Goal: Task Accomplishment & Management: Complete application form

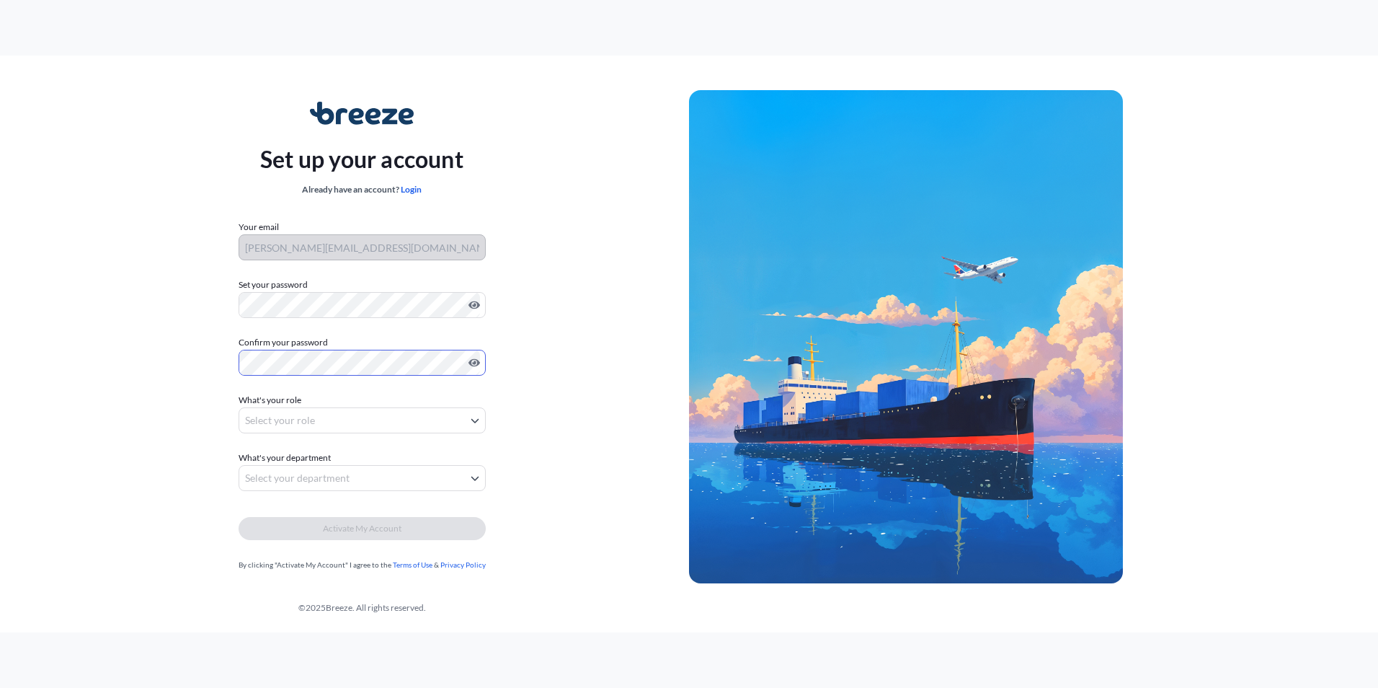
click at [322, 423] on body "Set up your account Already have an account? Login Your email [PERSON_NAME][EMA…" at bounding box center [689, 344] width 1378 height 688
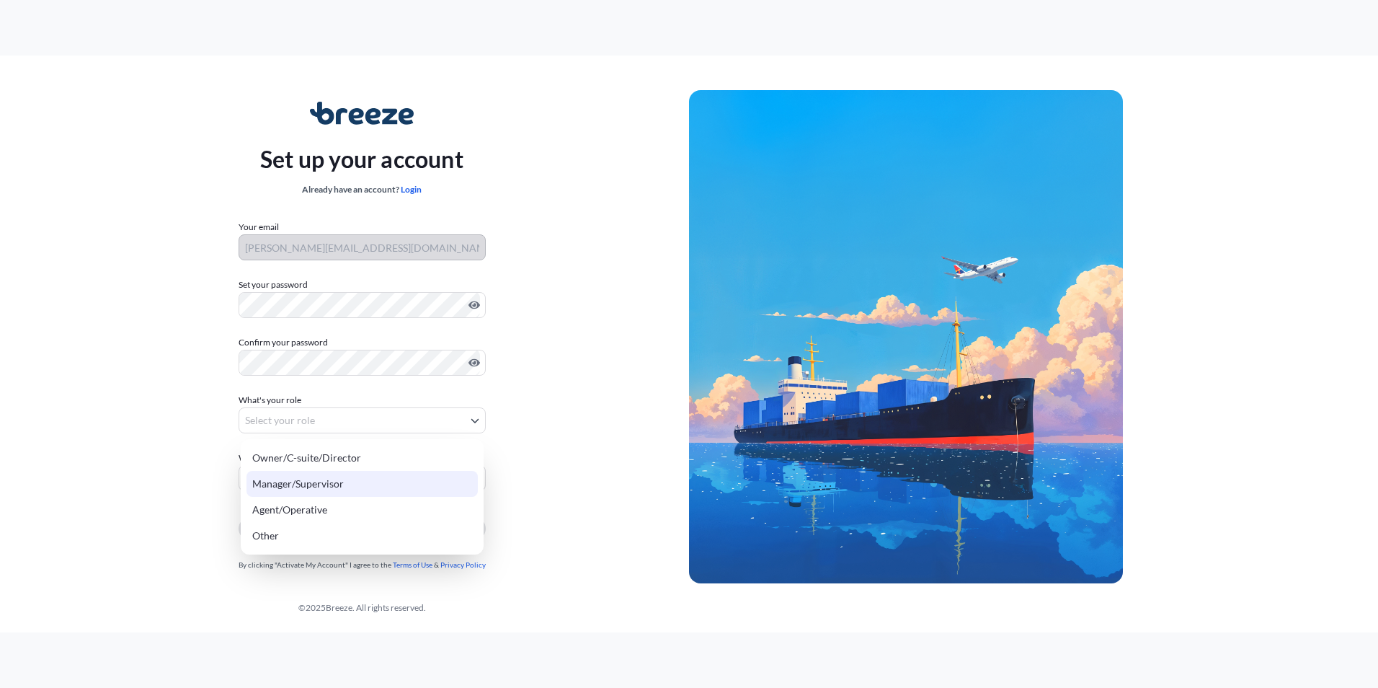
click at [308, 479] on div "Manager/Supervisor" at bounding box center [362, 484] width 231 height 26
select select "manager/supervisor"
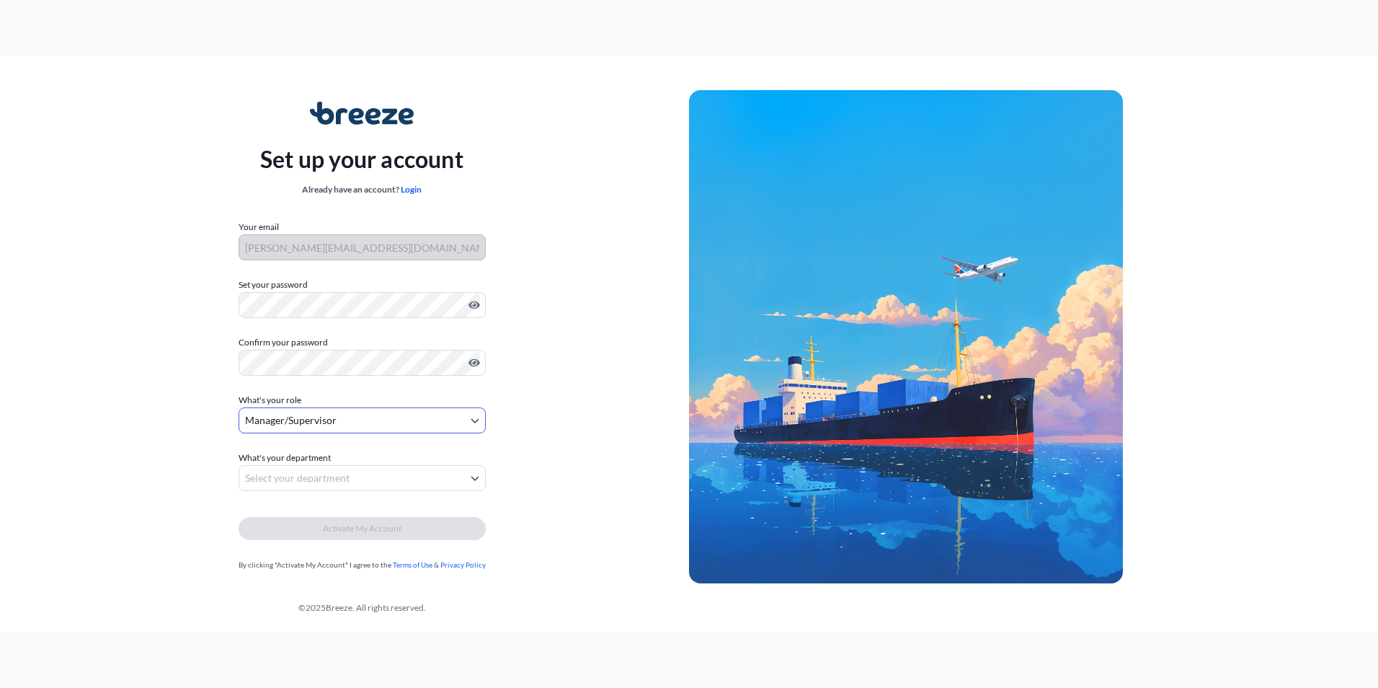
click at [307, 478] on body "Set up your account Already have an account? Login Your email [PERSON_NAME][EMA…" at bounding box center [689, 344] width 1378 height 688
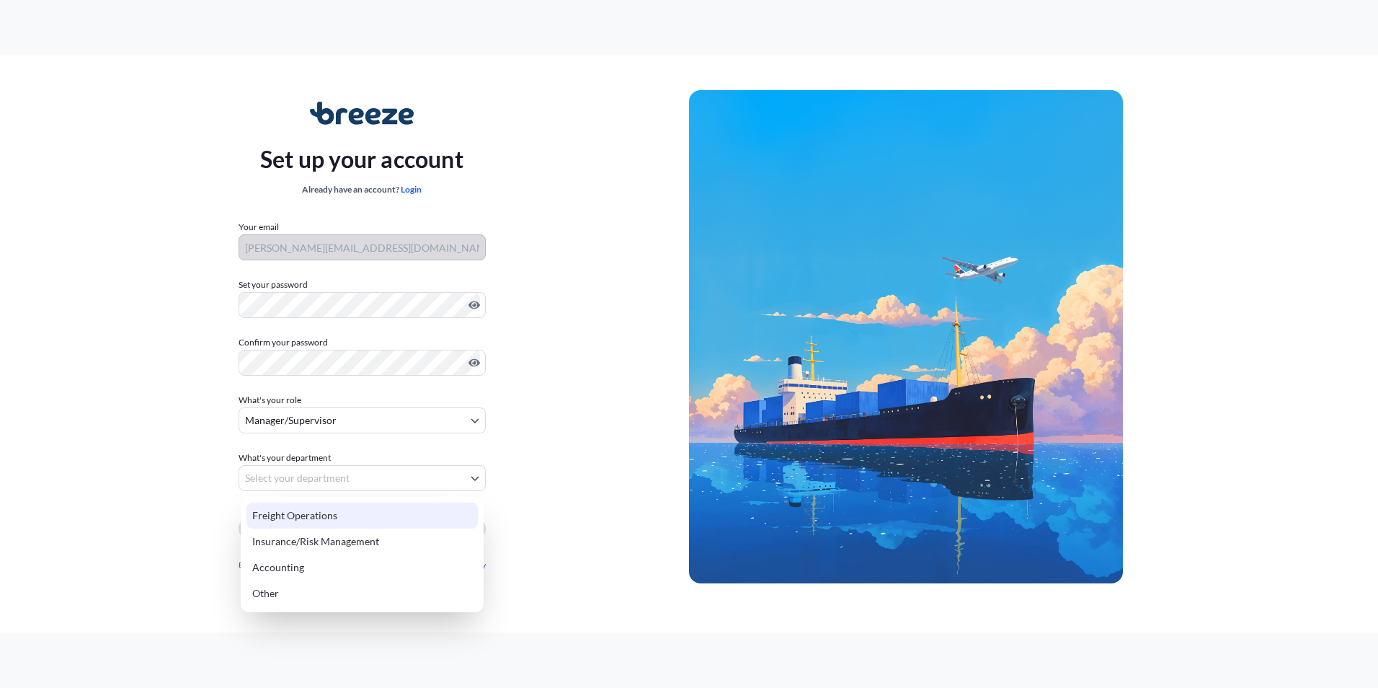
click at [307, 513] on div "Freight Operations" at bounding box center [362, 515] width 231 height 26
select select "freight operations"
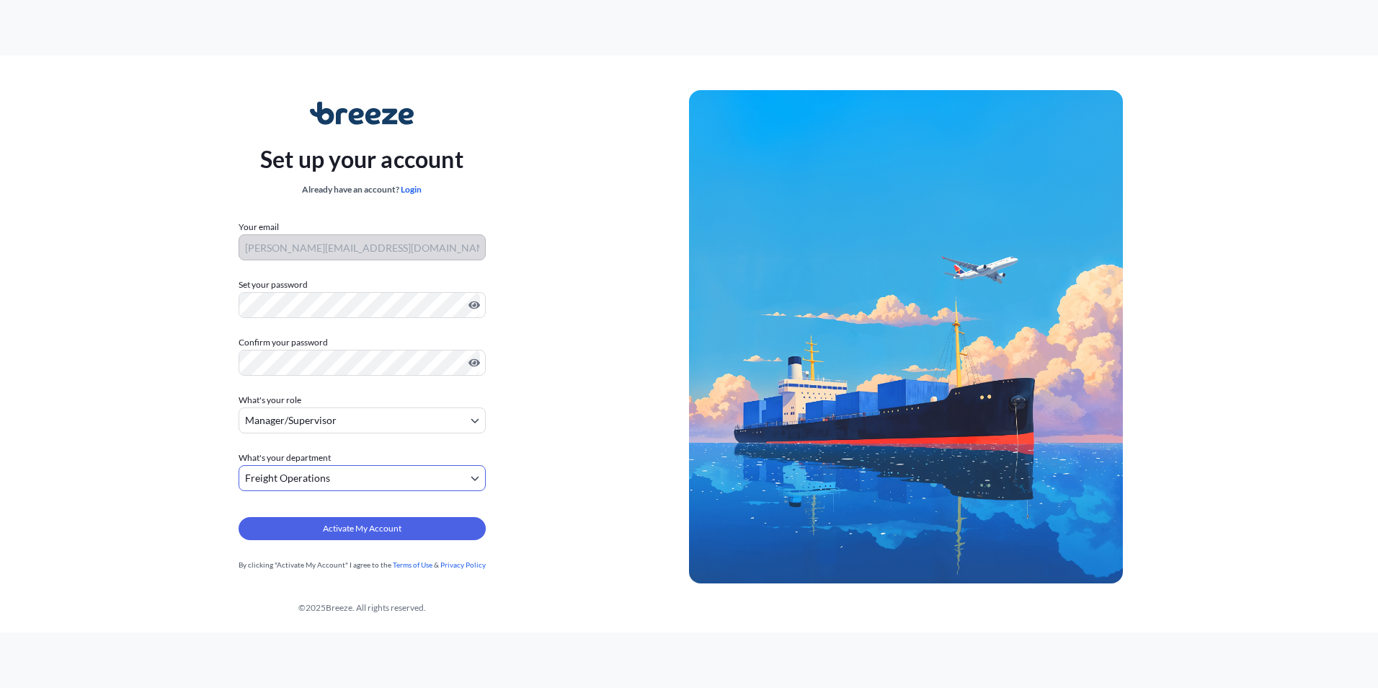
click at [334, 478] on body "Set up your account Already have an account? Login Your email [PERSON_NAME][EMA…" at bounding box center [689, 344] width 1378 height 688
click at [329, 522] on span "Activate My Account" at bounding box center [362, 528] width 79 height 14
